Goal: Task Accomplishment & Management: Complete application form

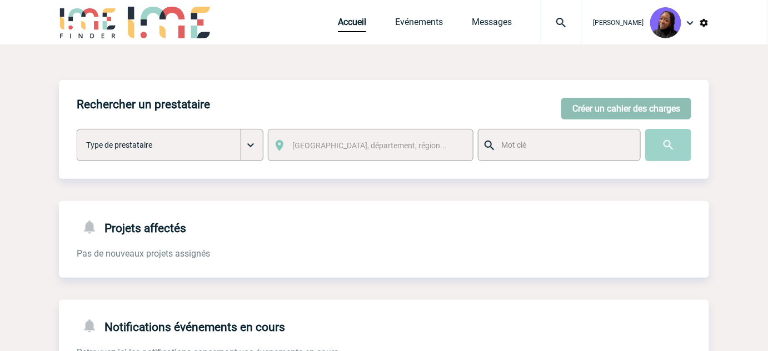
click at [615, 107] on button "Créer un cahier des charges" at bounding box center [626, 109] width 130 height 22
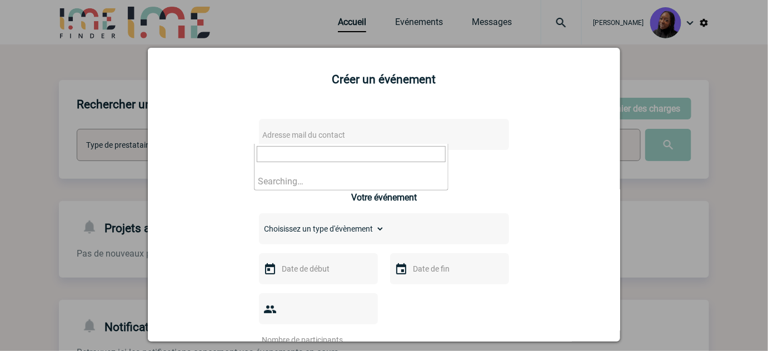
click at [309, 136] on span "Adresse mail du contact" at bounding box center [303, 135] width 83 height 9
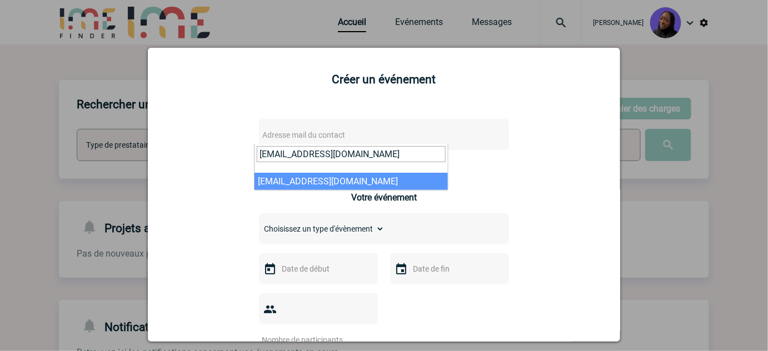
type input "facultyevents@hec.fr"
select select "132782"
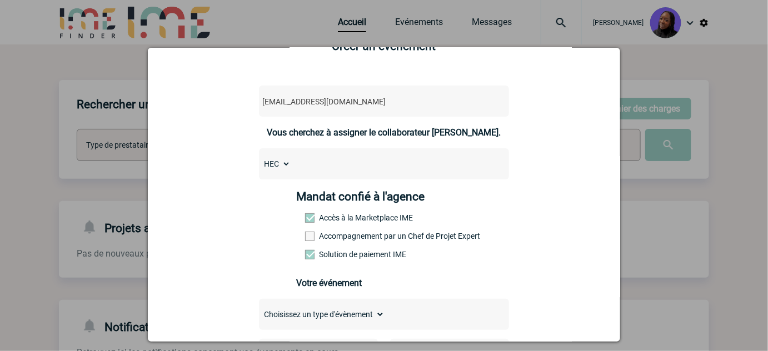
scroll to position [101, 0]
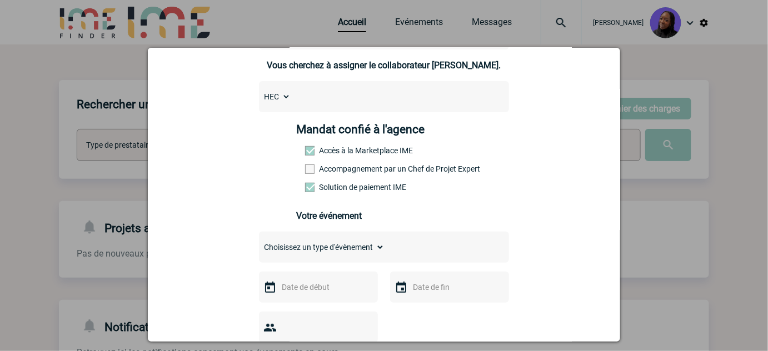
click at [348, 173] on label "Accompagnement par un Chef de Projet Expert" at bounding box center [329, 168] width 49 height 9
click at [0, 0] on input "Accompagnement par un Chef de Projet Expert" at bounding box center [0, 0] width 0 height 0
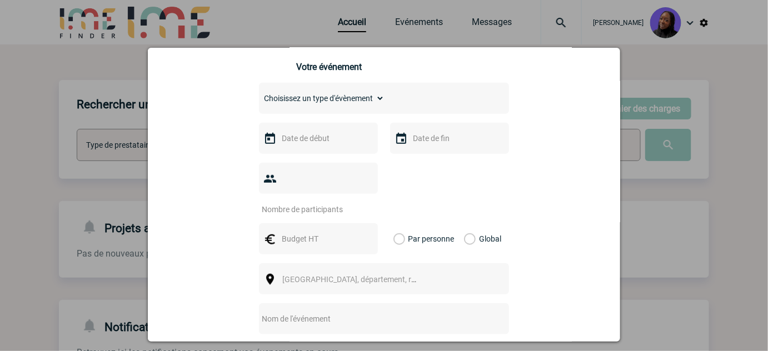
scroll to position [252, 0]
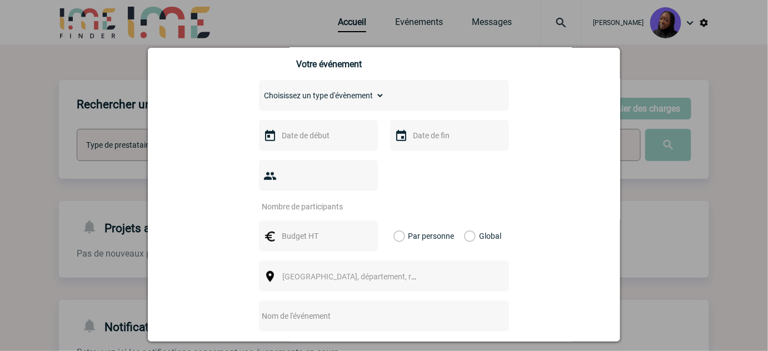
click at [295, 101] on select "Choisissez un type d'évènement Séminaire avec nuitée Séminaire sans nuitée Repa…" at bounding box center [322, 96] width 126 height 16
select select "3"
click at [259, 93] on select "Choisissez un type d'évènement Séminaire avec nuitée Séminaire sans nuitée Repa…" at bounding box center [322, 96] width 126 height 16
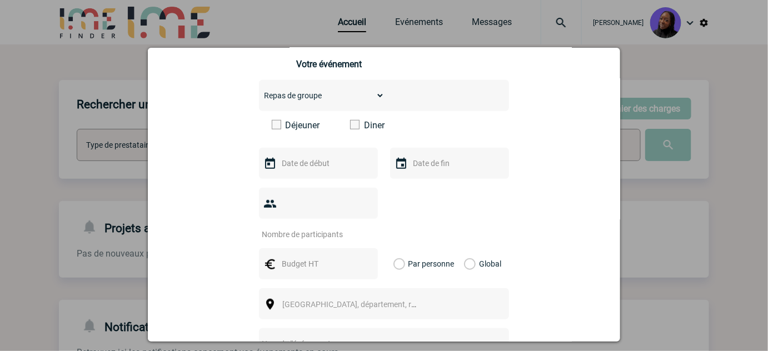
click at [355, 131] on label "Diner" at bounding box center [382, 125] width 64 height 11
click at [0, 0] on input "Diner" at bounding box center [0, 0] width 0 height 0
click at [327, 171] on input "text" at bounding box center [317, 163] width 77 height 14
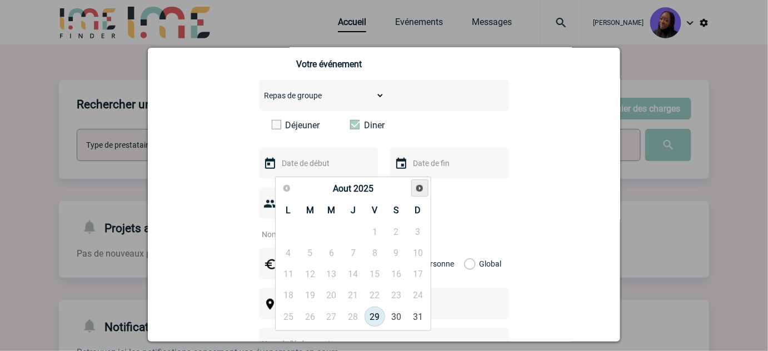
click at [419, 184] on span "Suivant" at bounding box center [419, 188] width 9 height 9
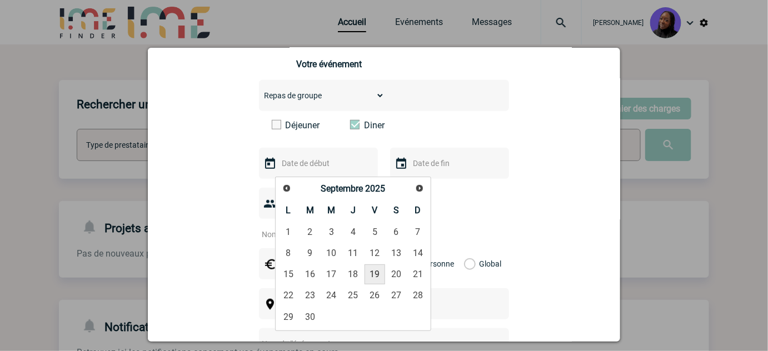
click at [374, 270] on link "19" at bounding box center [374, 274] width 21 height 20
type input "19-09-2025"
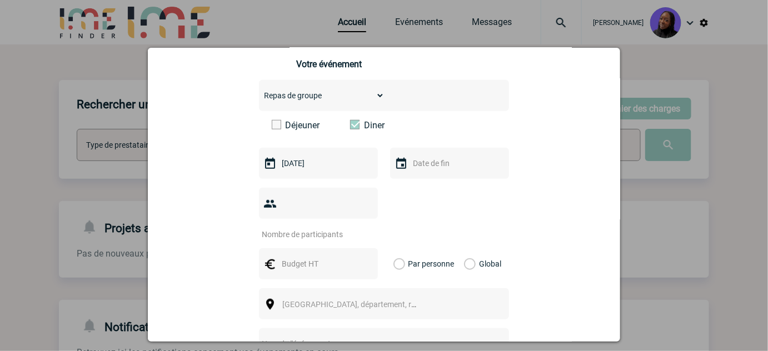
click at [437, 167] on input "text" at bounding box center [448, 163] width 77 height 14
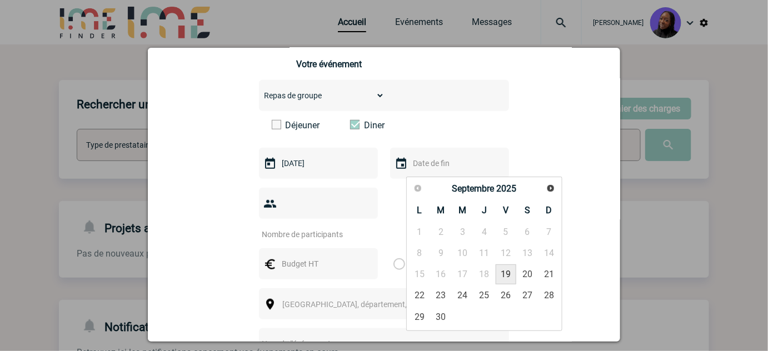
click at [503, 277] on link "19" at bounding box center [505, 274] width 21 height 20
type input "19-09-2025"
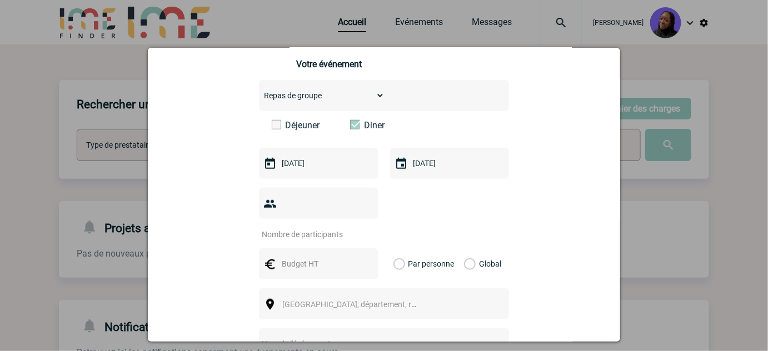
click at [335, 227] on input "number" at bounding box center [311, 234] width 104 height 14
type input "35"
click at [301, 257] on input "text" at bounding box center [317, 264] width 77 height 14
type input "3150"
click at [468, 248] on label "Global" at bounding box center [467, 263] width 7 height 31
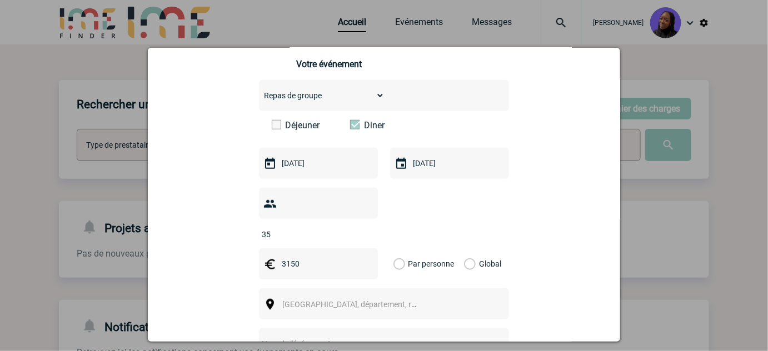
click at [0, 0] on input "Global" at bounding box center [0, 0] width 0 height 0
click at [432, 288] on div "Ville, département, région..." at bounding box center [384, 303] width 250 height 31
click at [430, 288] on div "Ville, département, région..." at bounding box center [384, 303] width 250 height 31
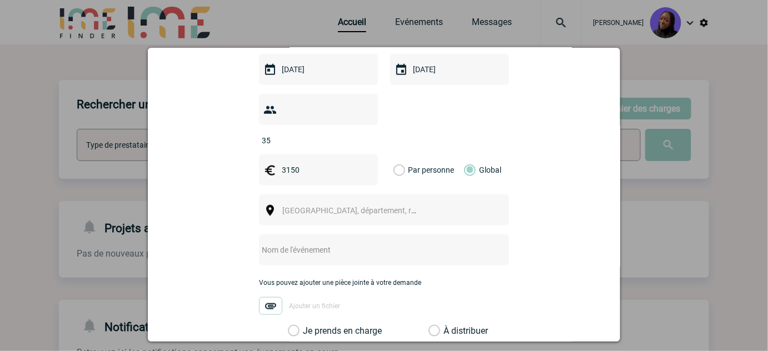
scroll to position [353, 0]
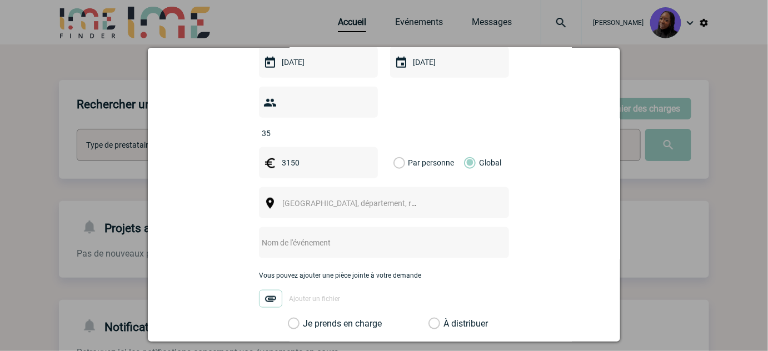
click at [329, 196] on span "Ville, département, région..." at bounding box center [354, 204] width 153 height 16
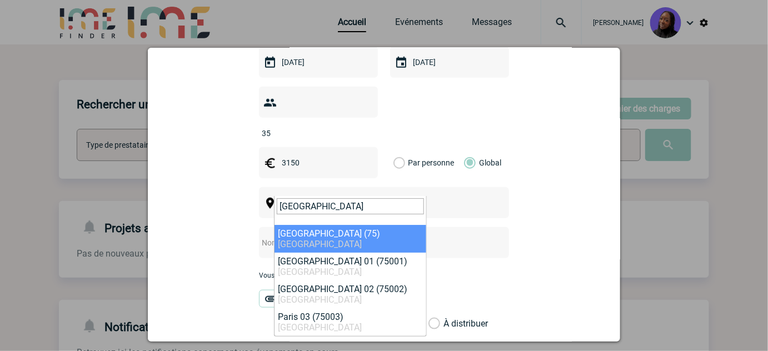
type input "[GEOGRAPHIC_DATA]"
select select "3"
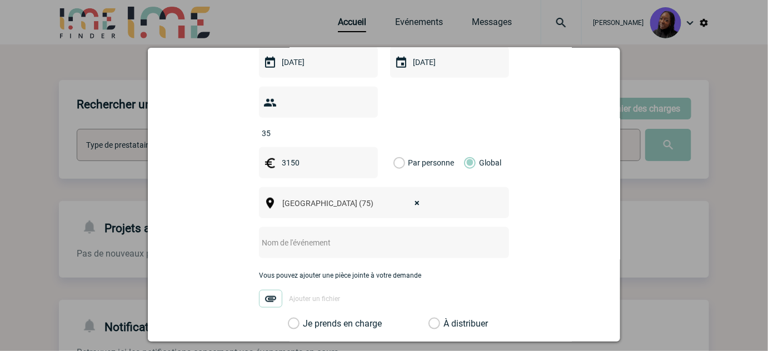
click at [307, 236] on input "text" at bounding box center [369, 243] width 221 height 14
paste input "près de Alumni House HEC"
click at [311, 236] on input "Diner proche près de Alumni House HEC" at bounding box center [369, 243] width 221 height 14
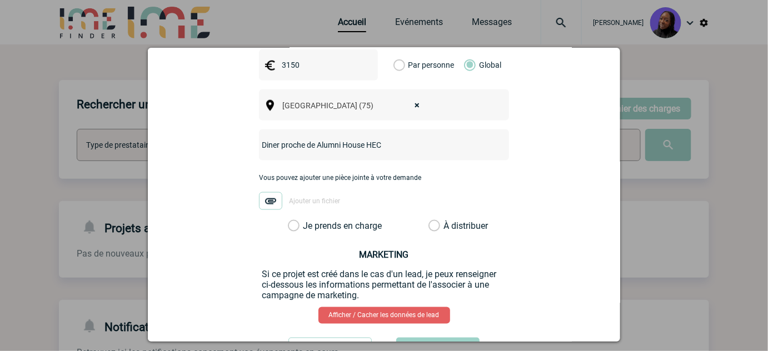
scroll to position [454, 0]
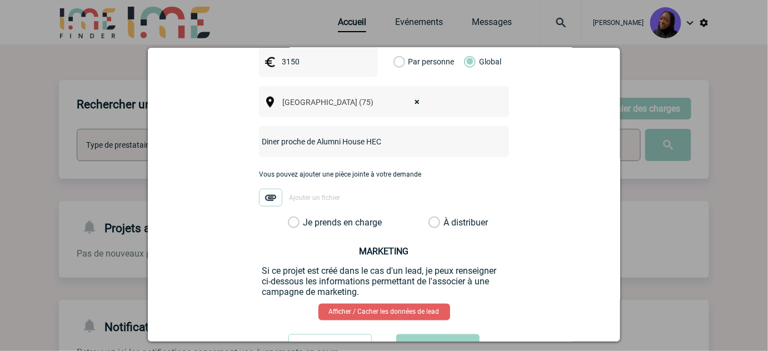
type input "Diner proche de Alumni House HEC"
click at [290, 217] on label "Je prends en charge" at bounding box center [297, 222] width 19 height 11
click at [0, 0] on input "Je prends en charge" at bounding box center [0, 0] width 0 height 0
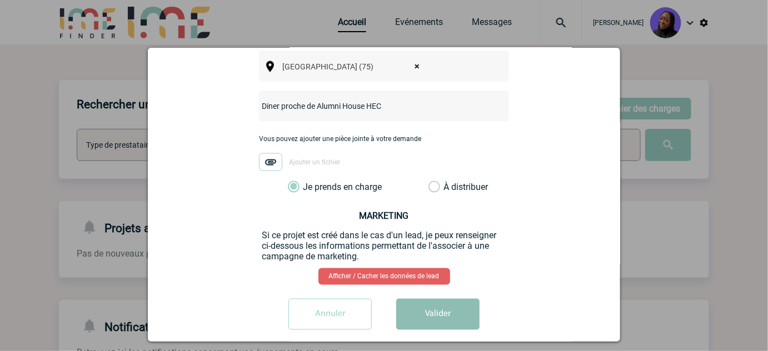
click at [422, 299] on button "Valider" at bounding box center [437, 314] width 83 height 31
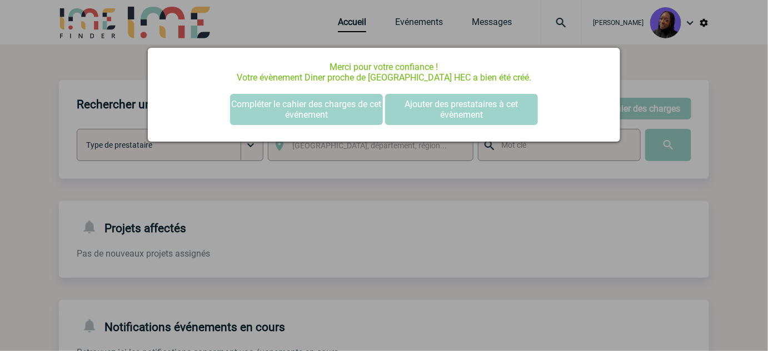
scroll to position [0, 0]
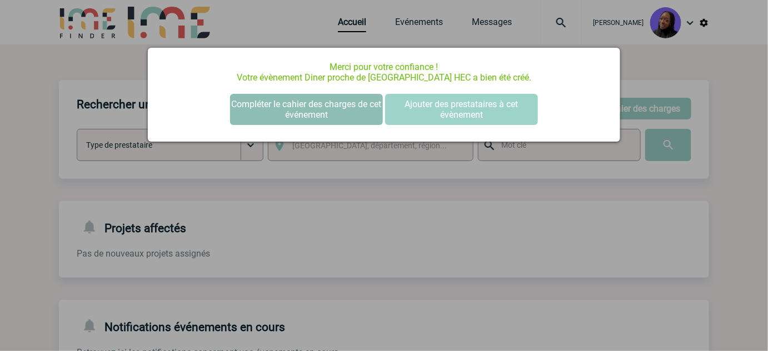
click at [273, 112] on button "Compléter le cahier des charges de cet événement" at bounding box center [306, 109] width 153 height 31
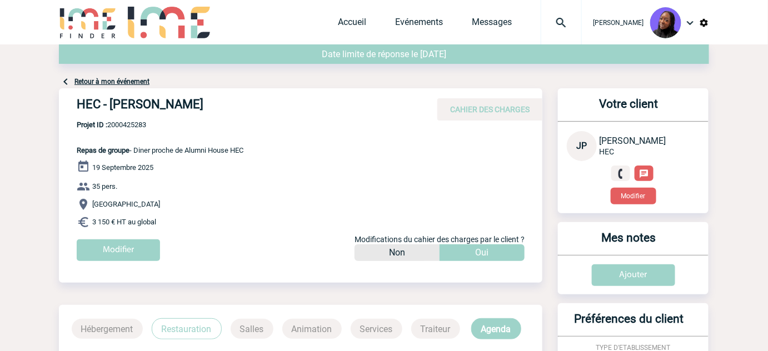
click at [169, 100] on h4 "HEC - [PERSON_NAME]" at bounding box center [243, 106] width 333 height 19
copy div "HEC - [PERSON_NAME]"
click at [134, 124] on span "Projet ID : 2000425283" at bounding box center [160, 125] width 167 height 8
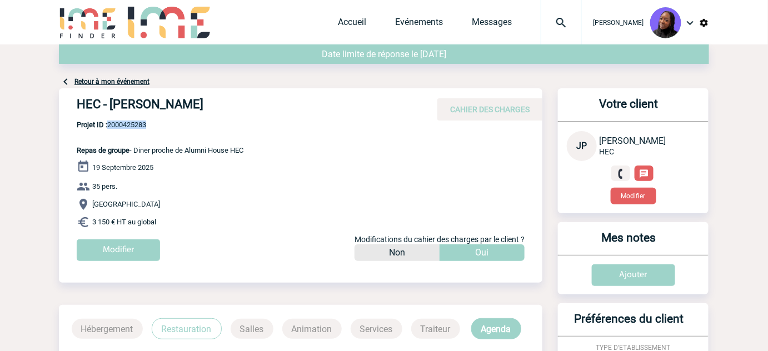
click at [134, 124] on span "Projet ID : 2000425283" at bounding box center [160, 125] width 167 height 8
copy span "2000425283"
drag, startPoint x: 141, startPoint y: 217, endPoint x: 69, endPoint y: 152, distance: 96.7
click at [69, 152] on div "HEC - [PERSON_NAME] CAHIER DES CHARGES HEC - [PERSON_NAME] - Repas de groupe le…" at bounding box center [300, 178] width 483 height 181
copy div "Repas de groupe - Diner proche de Alumni House HEC [DATE] 35 pers. [GEOGRAPHIC_…"
